Goal: Information Seeking & Learning: Learn about a topic

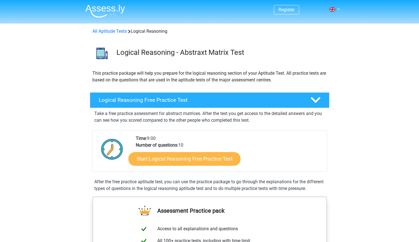
click at [198, 159] on link "Start Logical Reasoning Free Practice Test" at bounding box center [185, 158] width 112 height 13
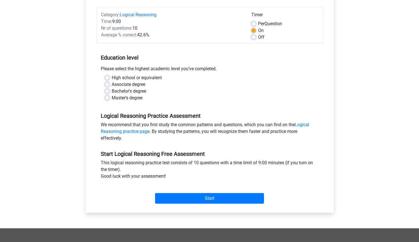
scroll to position [66, 0]
click at [112, 99] on label "Master's degree" at bounding box center [127, 97] width 31 height 7
click at [108, 99] on input "Master's degree" at bounding box center [107, 97] width 4 height 6
radio input "true"
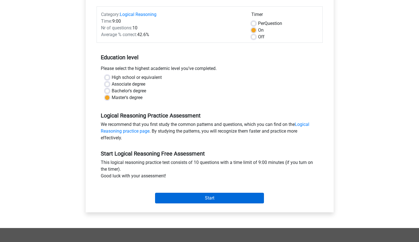
click at [239, 199] on input "Start" at bounding box center [209, 198] width 109 height 11
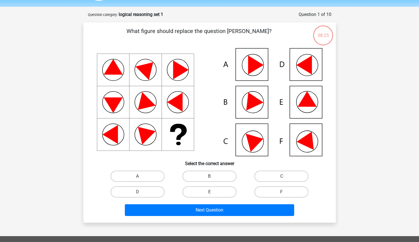
scroll to position [17, 0]
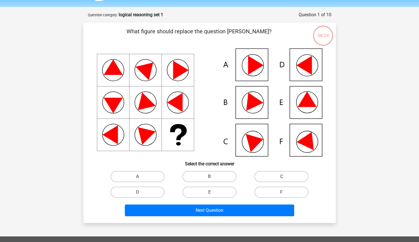
click at [268, 173] on label "C" at bounding box center [282, 176] width 54 height 11
click at [282, 177] on input "C" at bounding box center [284, 179] width 4 height 4
radio input "true"
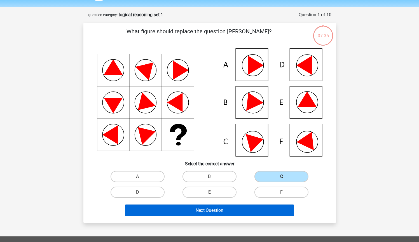
click at [235, 212] on button "Next Question" at bounding box center [210, 211] width 170 height 12
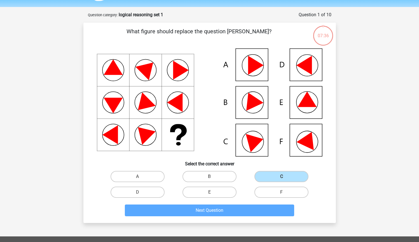
scroll to position [28, 0]
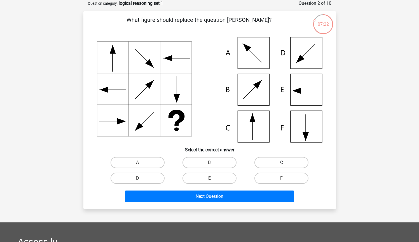
click at [266, 166] on label "C" at bounding box center [282, 162] width 54 height 11
click at [282, 166] on input "C" at bounding box center [284, 165] width 4 height 4
radio input "true"
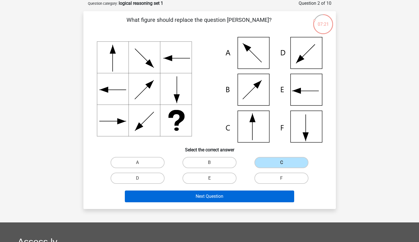
click at [241, 199] on button "Next Question" at bounding box center [210, 197] width 170 height 12
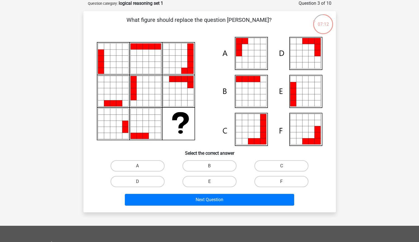
scroll to position [22, 0]
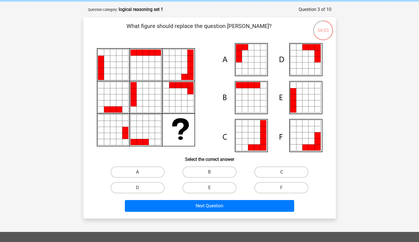
click at [148, 170] on label "A" at bounding box center [138, 172] width 54 height 11
click at [141, 172] on input "A" at bounding box center [140, 174] width 4 height 4
radio input "true"
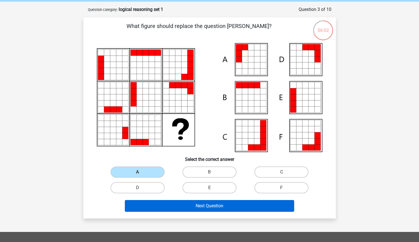
click at [212, 208] on button "Next Question" at bounding box center [210, 206] width 170 height 12
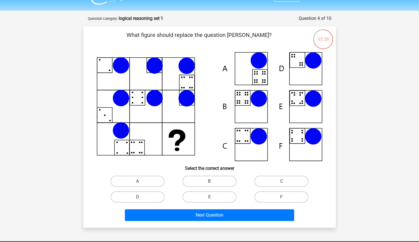
scroll to position [10, 0]
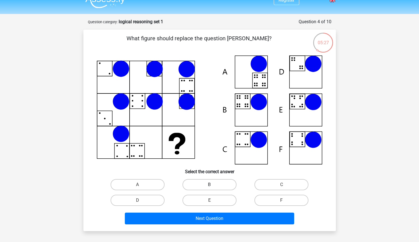
click at [198, 186] on label "B" at bounding box center [210, 184] width 54 height 11
click at [210, 186] on input "B" at bounding box center [212, 187] width 4 height 4
radio input "true"
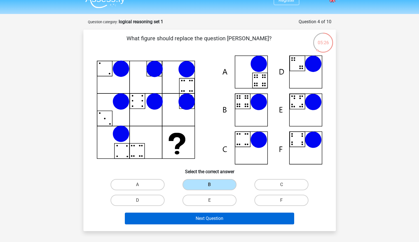
click at [201, 219] on button "Next Question" at bounding box center [210, 219] width 170 height 12
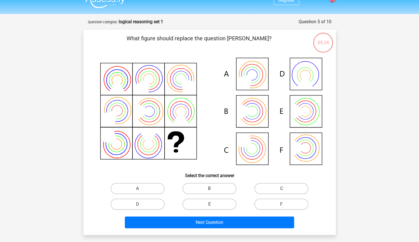
scroll to position [28, 0]
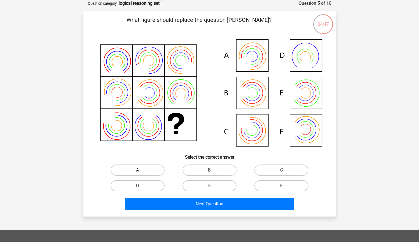
click at [155, 171] on label "A" at bounding box center [138, 170] width 54 height 11
click at [141, 171] on input "A" at bounding box center [140, 172] width 4 height 4
radio input "true"
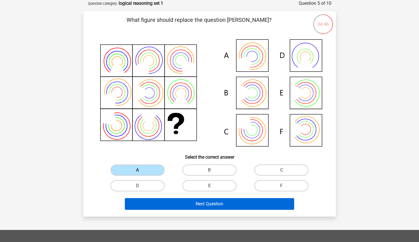
click at [168, 204] on button "Next Question" at bounding box center [210, 204] width 170 height 12
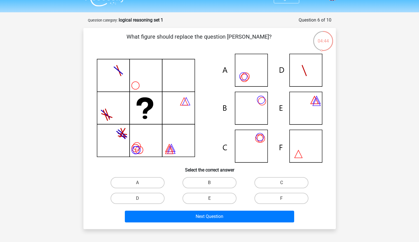
scroll to position [2, 0]
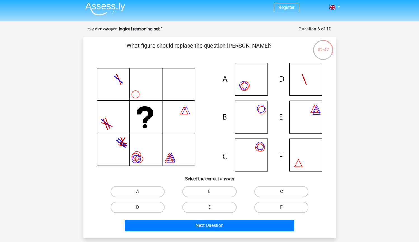
click at [262, 187] on label "C" at bounding box center [282, 191] width 54 height 11
click at [282, 192] on input "C" at bounding box center [284, 194] width 4 height 4
radio input "true"
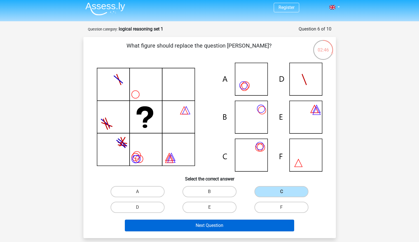
click at [221, 225] on button "Next Question" at bounding box center [210, 226] width 170 height 12
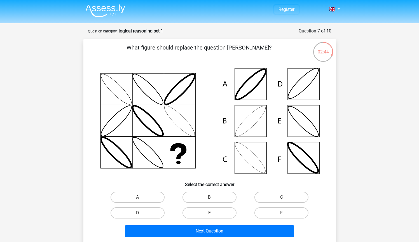
scroll to position [0, 0]
click at [207, 198] on label "B" at bounding box center [210, 197] width 54 height 11
click at [210, 198] on input "B" at bounding box center [212, 200] width 4 height 4
radio input "true"
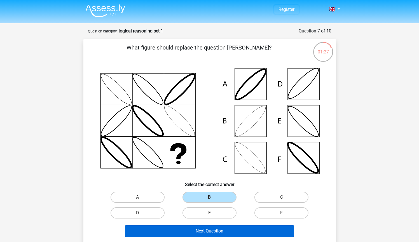
click at [206, 228] on button "Next Question" at bounding box center [210, 232] width 170 height 12
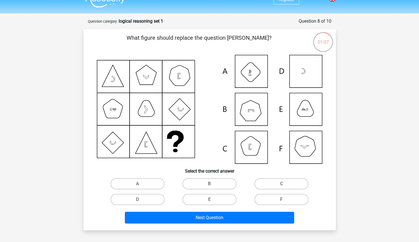
scroll to position [13, 0]
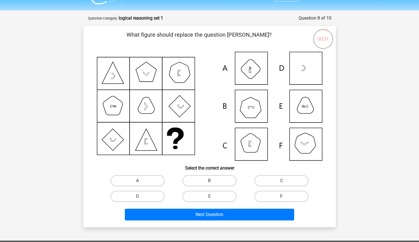
click at [271, 196] on label "F" at bounding box center [282, 196] width 54 height 11
click at [282, 197] on input "F" at bounding box center [284, 199] width 4 height 4
radio input "true"
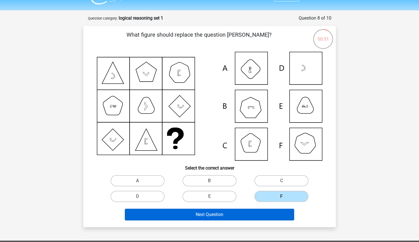
click at [260, 210] on button "Next Question" at bounding box center [210, 215] width 170 height 12
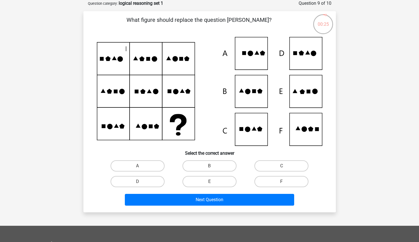
scroll to position [17, 0]
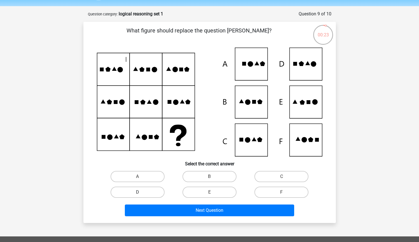
click at [150, 191] on label "D" at bounding box center [138, 192] width 54 height 11
click at [141, 193] on input "D" at bounding box center [140, 195] width 4 height 4
radio input "true"
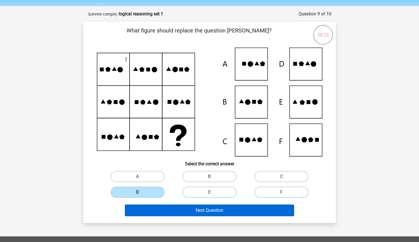
click at [196, 213] on button "Next Question" at bounding box center [210, 211] width 170 height 12
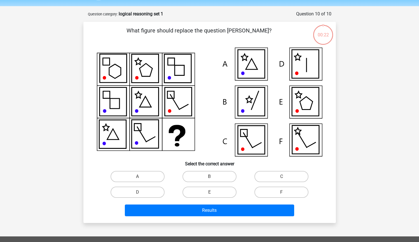
scroll to position [28, 0]
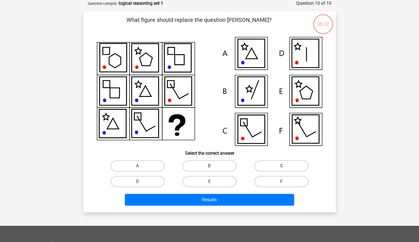
click at [278, 166] on label "C" at bounding box center [282, 166] width 54 height 11
click at [282, 166] on input "C" at bounding box center [284, 168] width 4 height 4
radio input "true"
click at [198, 166] on label "B" at bounding box center [210, 166] width 54 height 11
click at [210, 166] on input "B" at bounding box center [212, 168] width 4 height 4
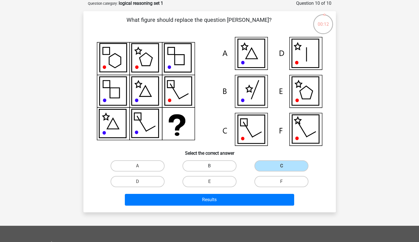
radio input "true"
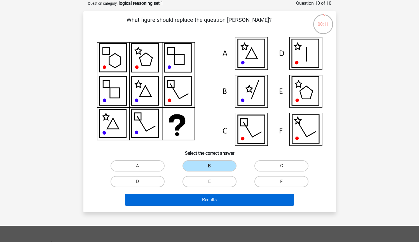
click at [201, 195] on button "Results" at bounding box center [210, 200] width 170 height 12
